Goal: Information Seeking & Learning: Learn about a topic

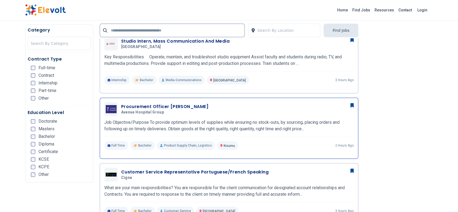
scroll to position [148, 0]
click at [190, 60] on p "Key Responsibilities Operate, maintain, and troubleshoot studio equipment Assis…" at bounding box center [229, 60] width 250 height 13
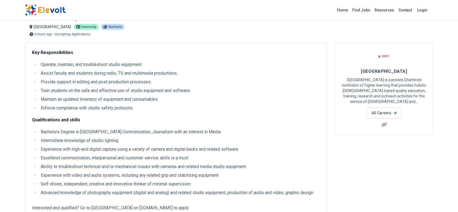
scroll to position [12, 0]
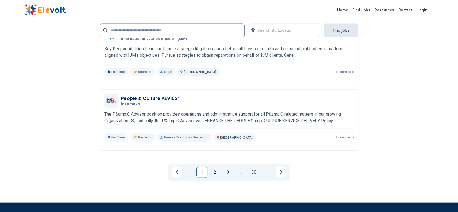
scroll to position [1248, 0]
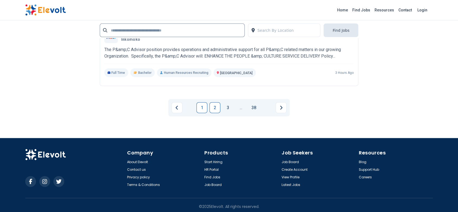
click at [216, 108] on link "2" at bounding box center [215, 107] width 11 height 11
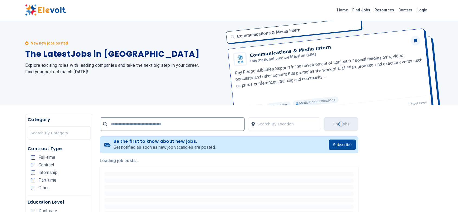
scroll to position [1, 0]
